Goal: Transaction & Acquisition: Download file/media

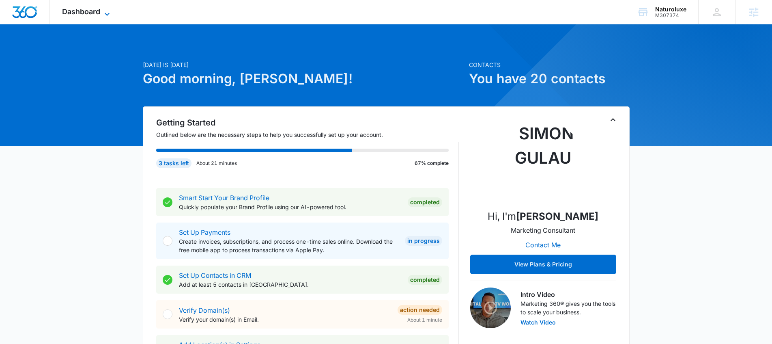
click at [108, 11] on icon at bounding box center [107, 14] width 10 height 10
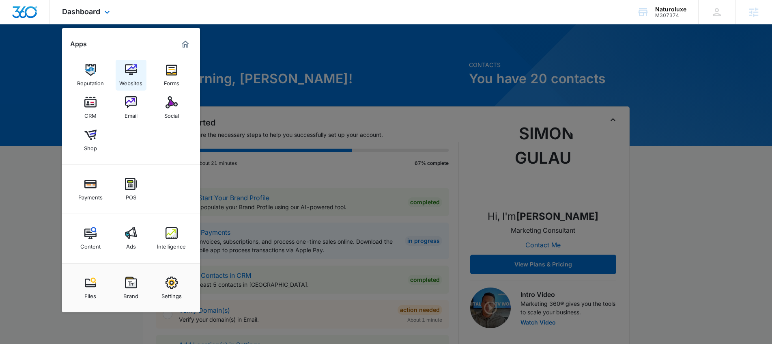
click at [134, 78] on div "Websites" at bounding box center [130, 81] width 23 height 11
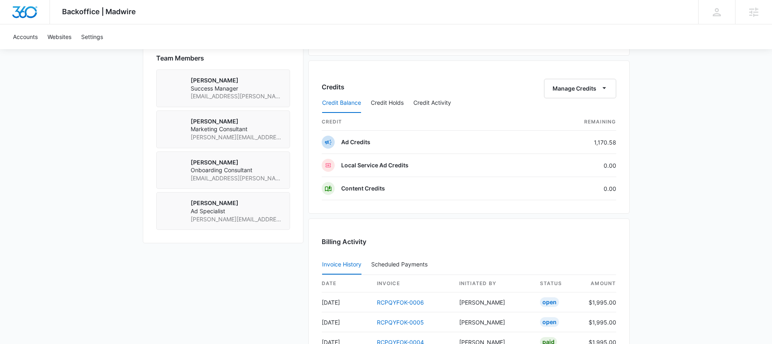
scroll to position [676, 0]
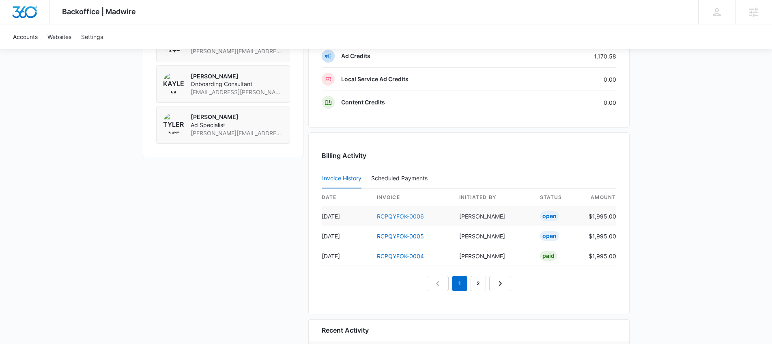
click at [422, 216] on link "RCPQYFOK-0006" at bounding box center [400, 216] width 47 height 7
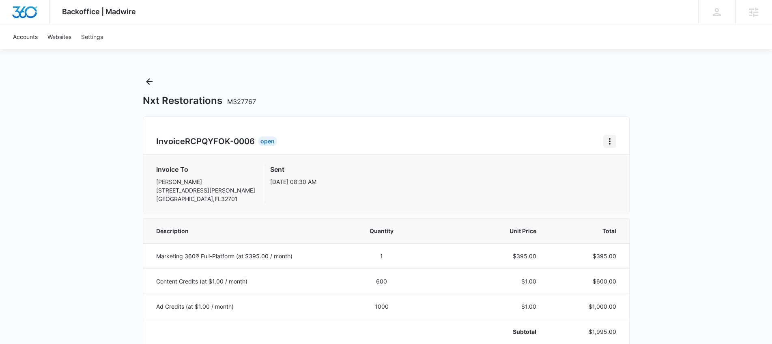
click at [606, 140] on icon "Home" at bounding box center [610, 141] width 10 height 10
click at [645, 162] on link "Download Invoice" at bounding box center [637, 163] width 47 height 7
